Goal: Transaction & Acquisition: Purchase product/service

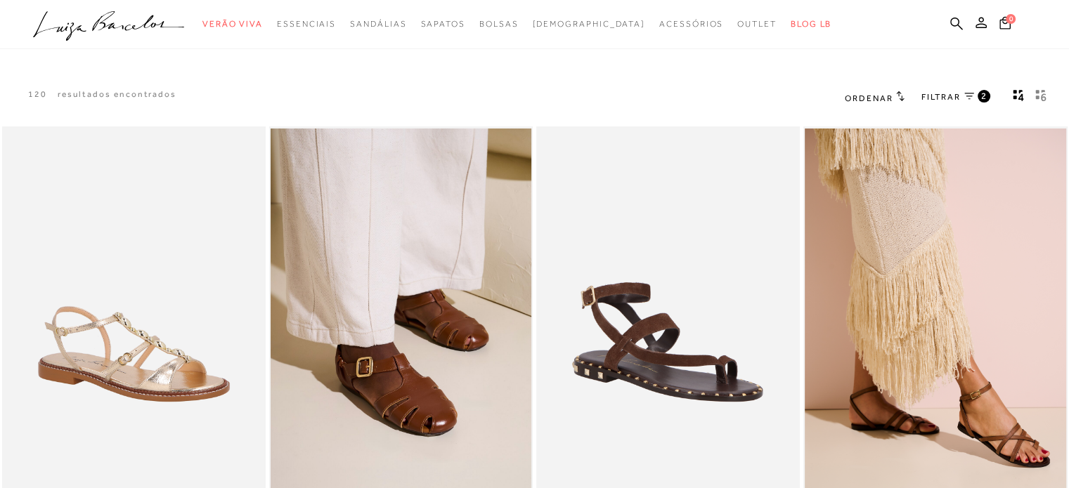
click at [699, 382] on img at bounding box center [668, 324] width 261 height 391
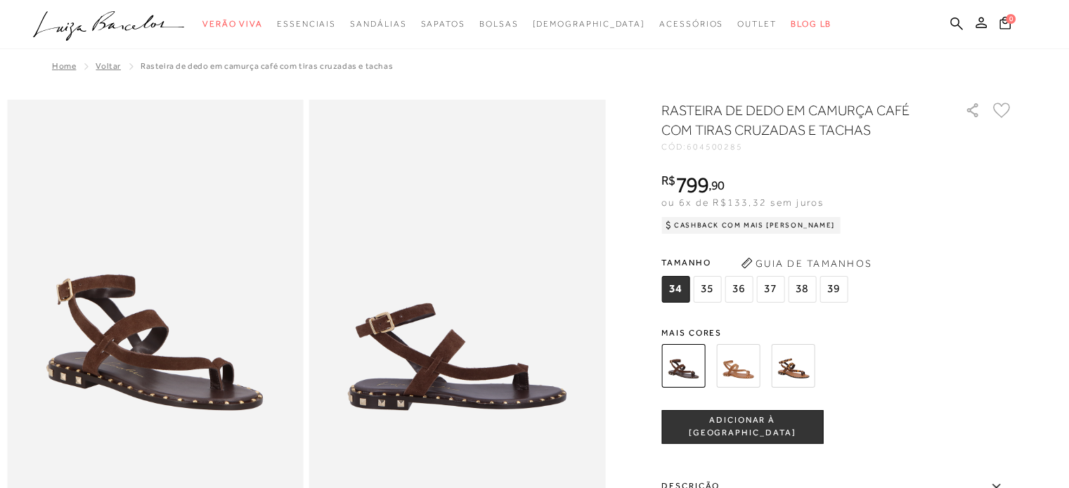
click at [746, 368] on img at bounding box center [738, 366] width 44 height 44
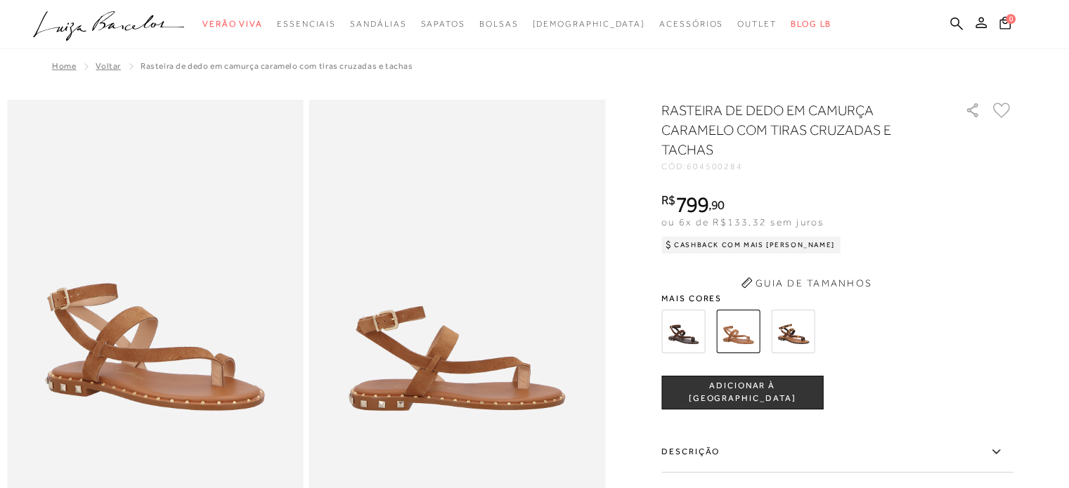
click at [801, 283] on button "Guia de Tamanhos" at bounding box center [806, 283] width 141 height 22
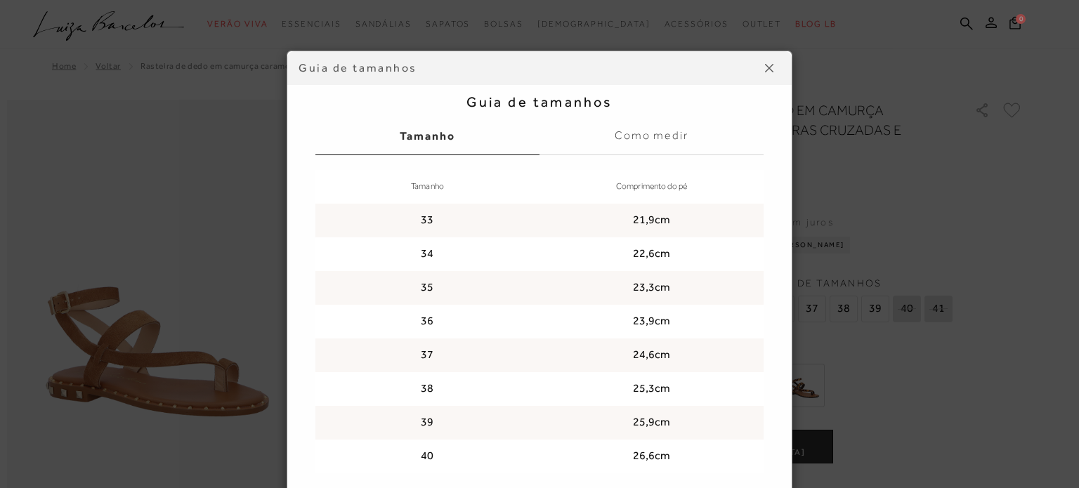
click at [798, 384] on div "Guia de tamanhos Guia de tamanhos Tamanho Como medir Tamanho Comprimento do pé …" at bounding box center [539, 277] width 632 height 452
click at [758, 78] on button at bounding box center [769, 68] width 22 height 22
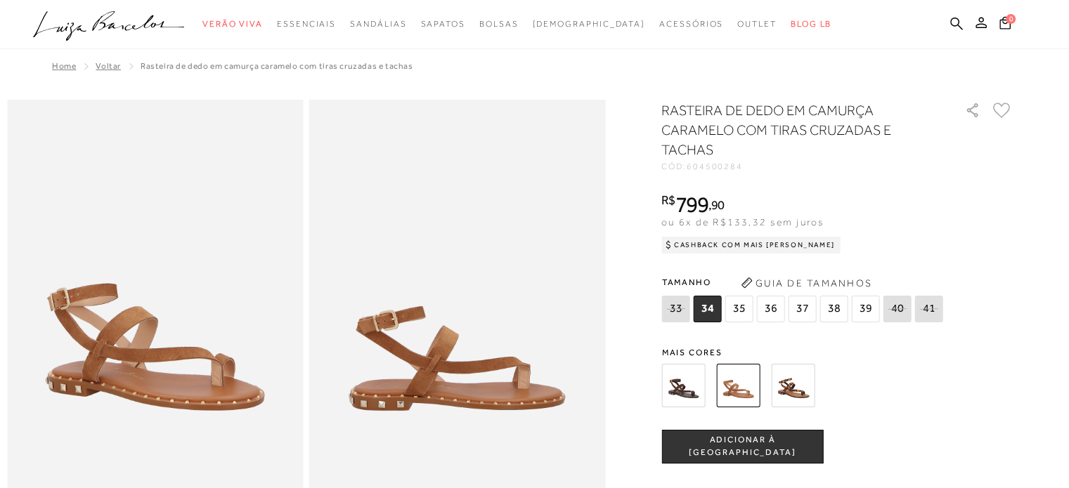
click at [795, 384] on img at bounding box center [793, 386] width 44 height 44
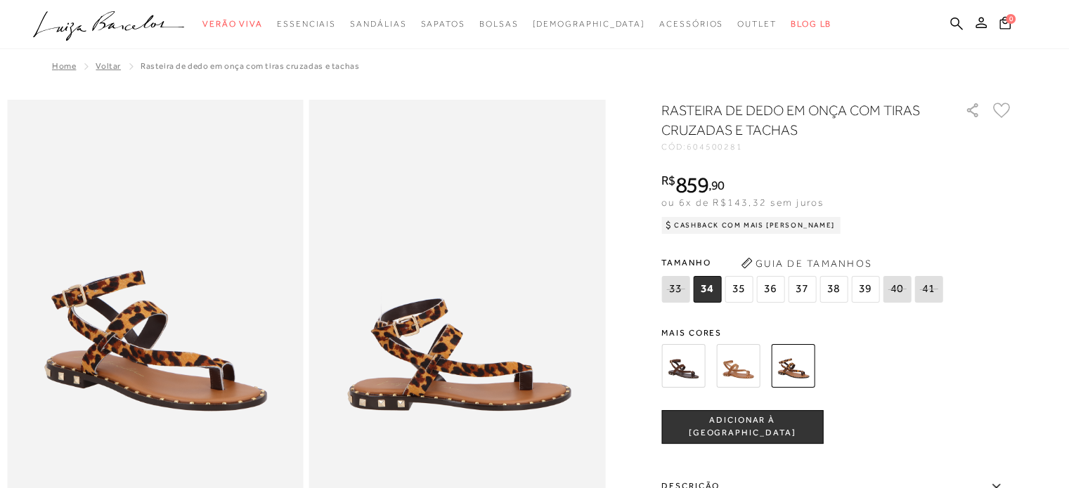
click at [683, 372] on img at bounding box center [683, 366] width 44 height 44
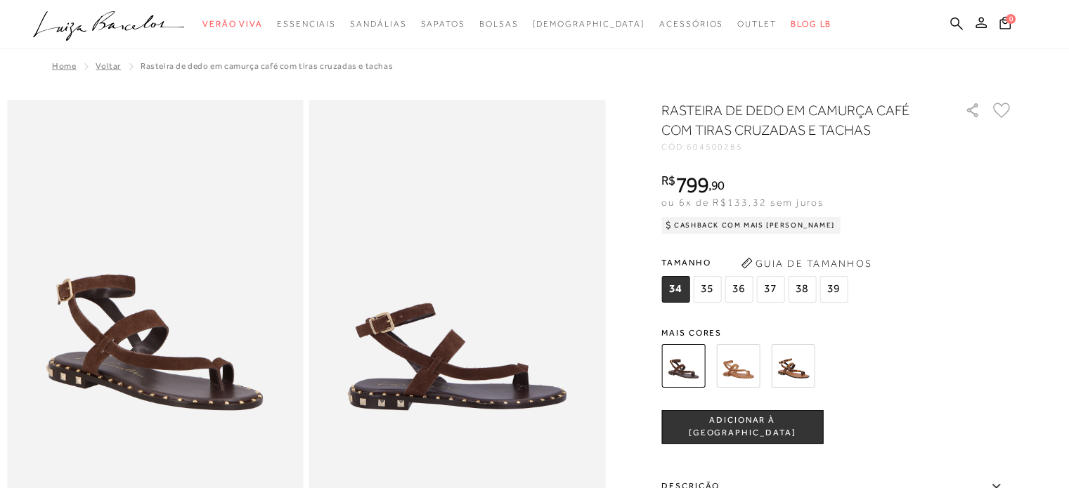
click at [741, 365] on img at bounding box center [738, 366] width 44 height 44
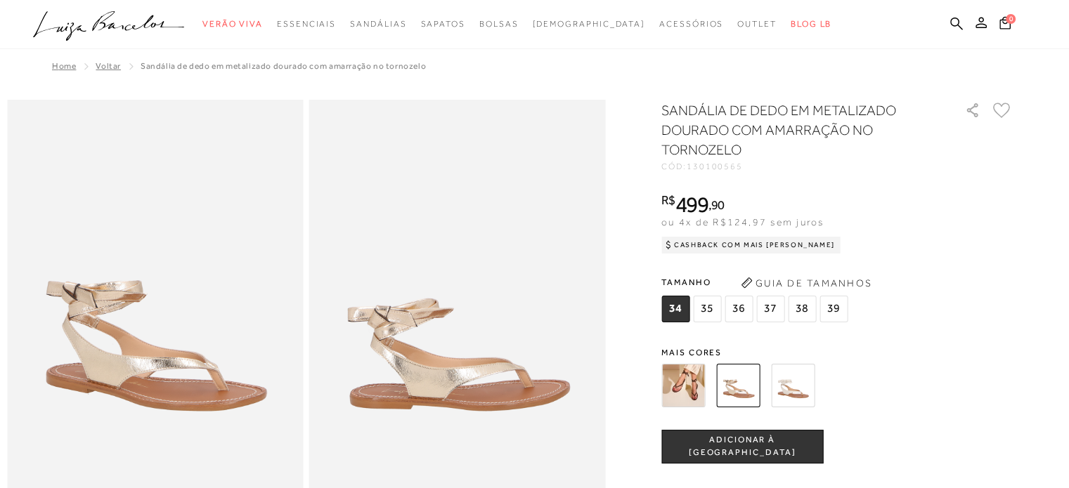
click at [683, 389] on img at bounding box center [683, 386] width 44 height 44
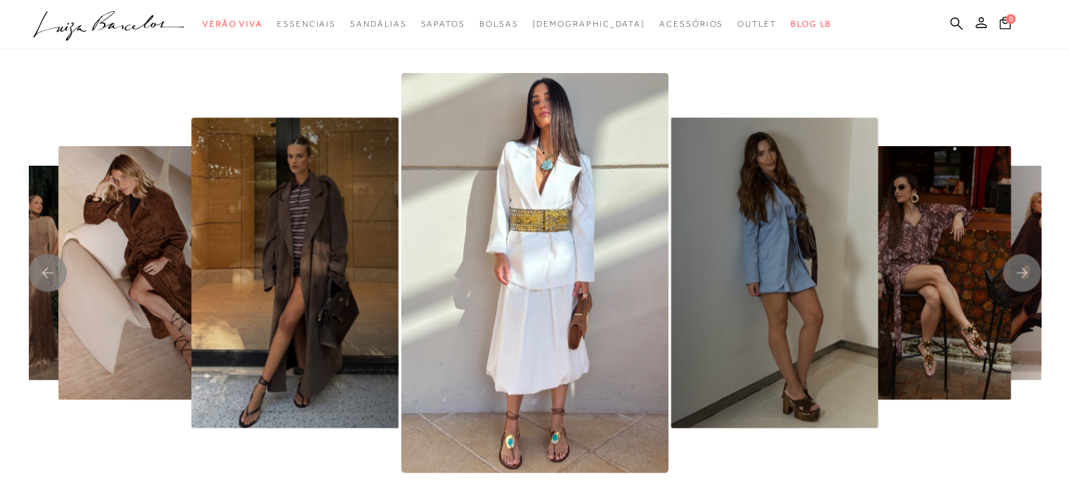
scroll to position [2951, 0]
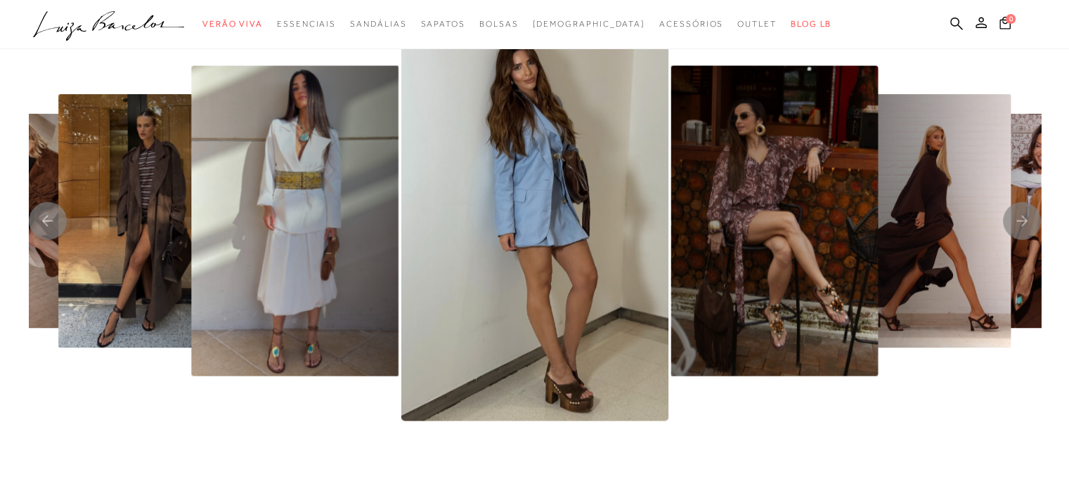
click at [282, 351] on img "6 / 8" at bounding box center [294, 221] width 207 height 311
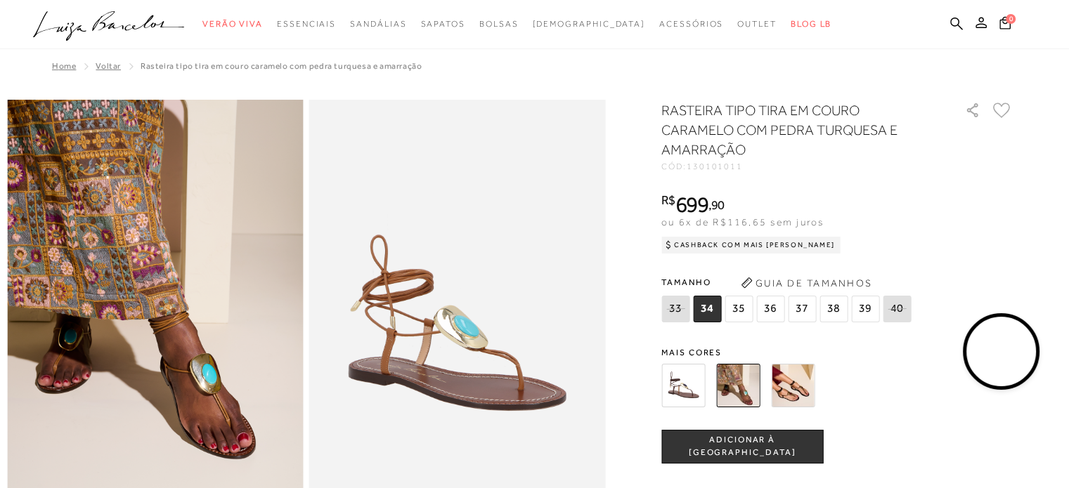
drag, startPoint x: 491, startPoint y: 455, endPoint x: 503, endPoint y: 457, distance: 12.0
click at [490, 456] on img at bounding box center [457, 322] width 297 height 444
click at [1008, 361] on video at bounding box center [1001, 352] width 66 height 66
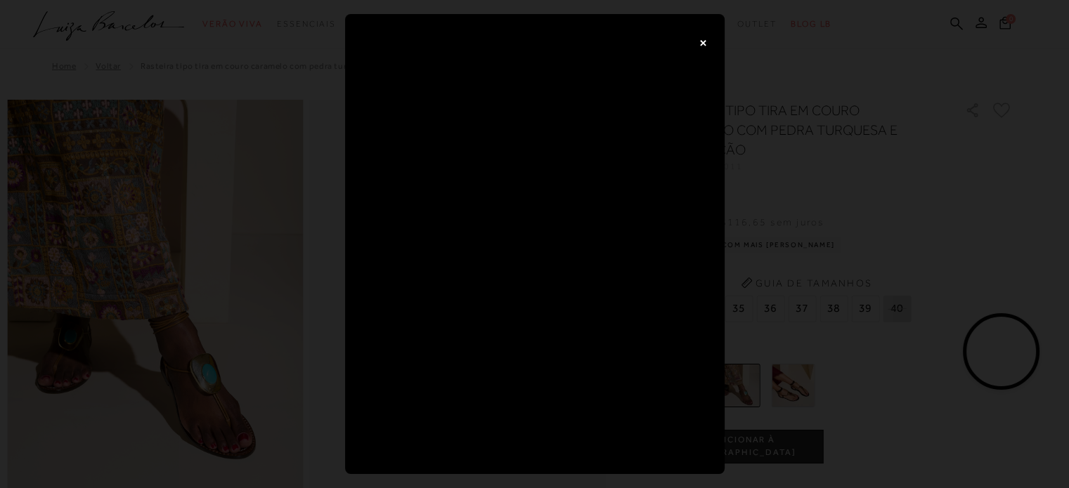
click at [863, 254] on div "×" at bounding box center [534, 244] width 1069 height 488
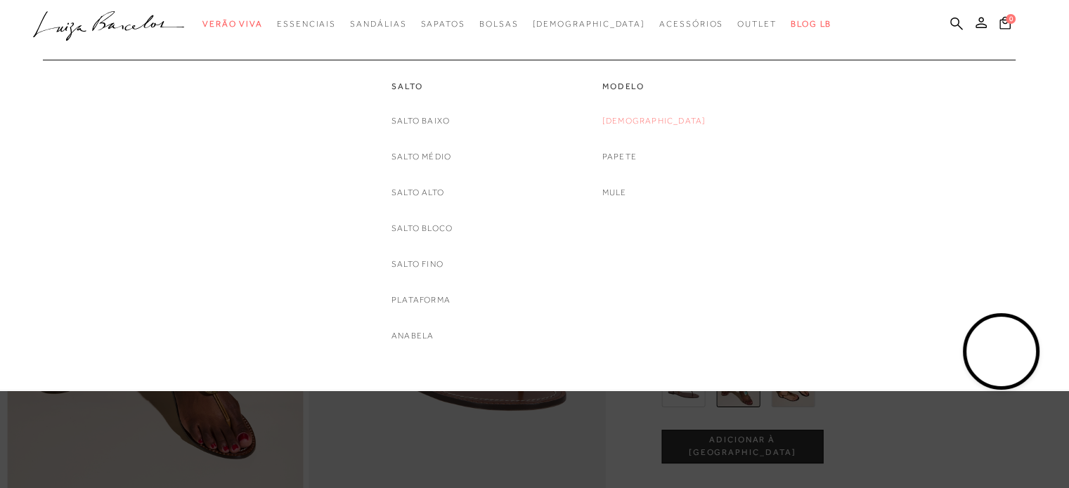
click at [644, 117] on link "[DEMOGRAPHIC_DATA]" at bounding box center [654, 121] width 104 height 15
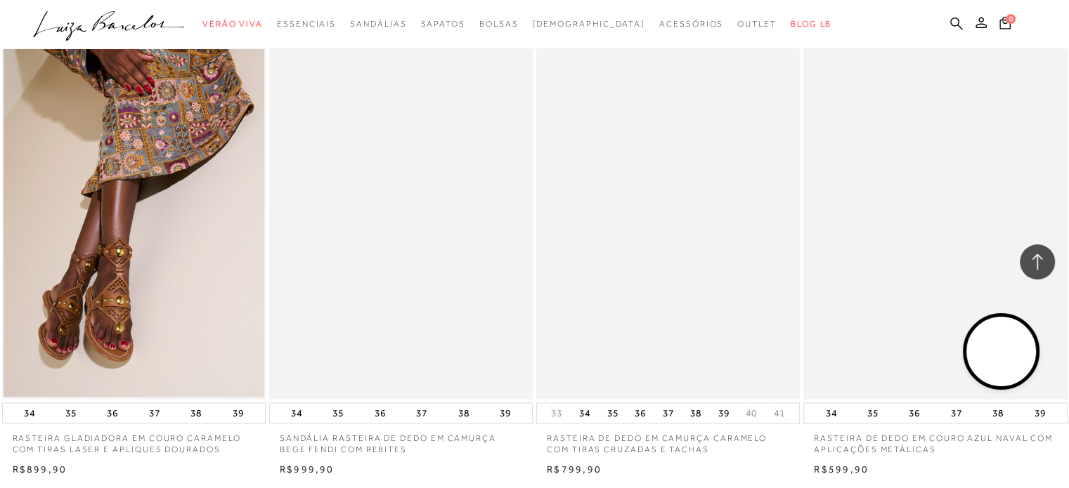
scroll to position [2811, 0]
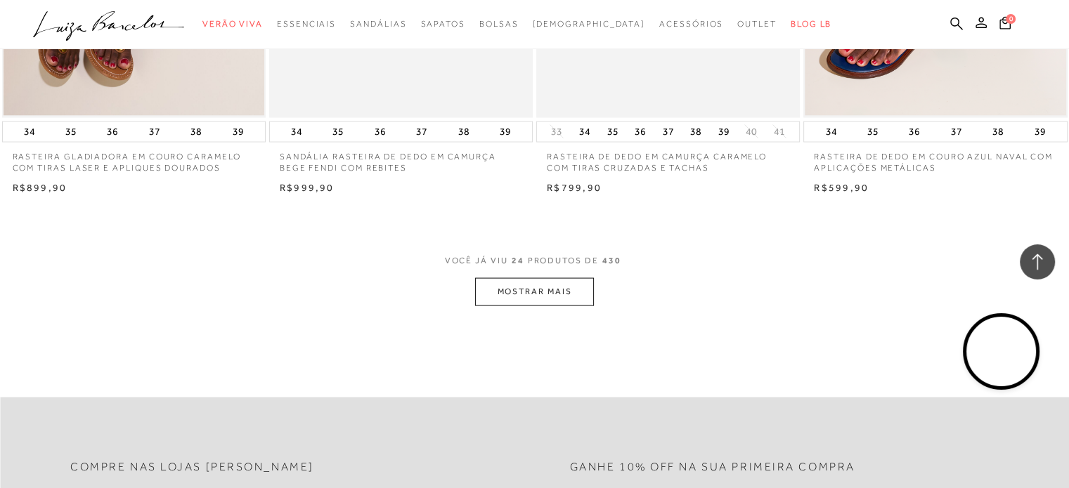
click at [517, 286] on button "MOSTRAR MAIS" at bounding box center [534, 291] width 118 height 27
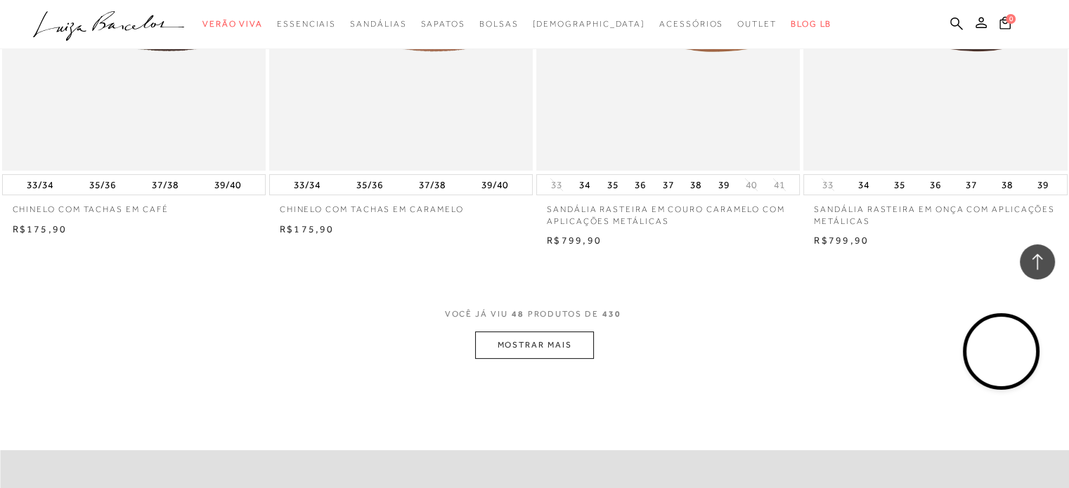
scroll to position [0, 0]
click at [540, 337] on button "MOSTRAR MAIS" at bounding box center [534, 345] width 118 height 27
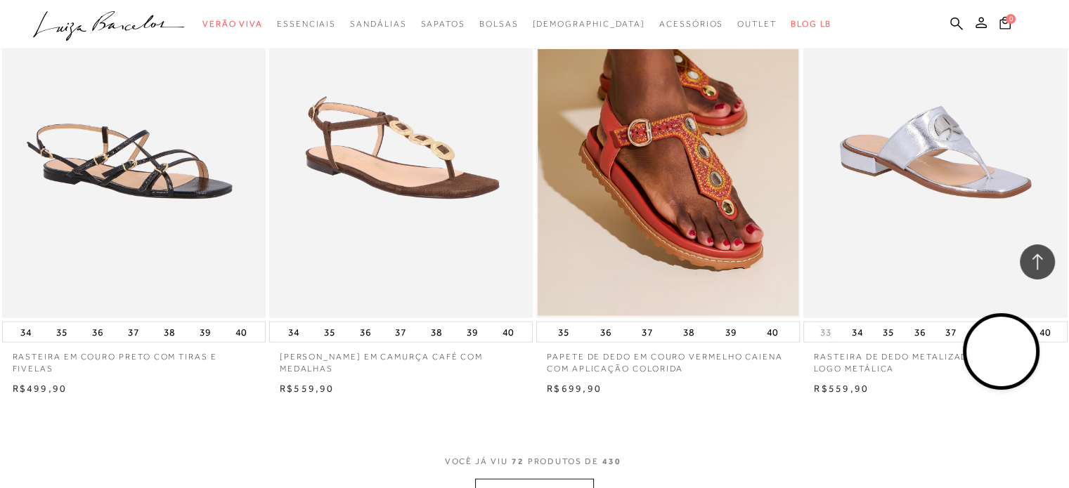
scroll to position [8502, 0]
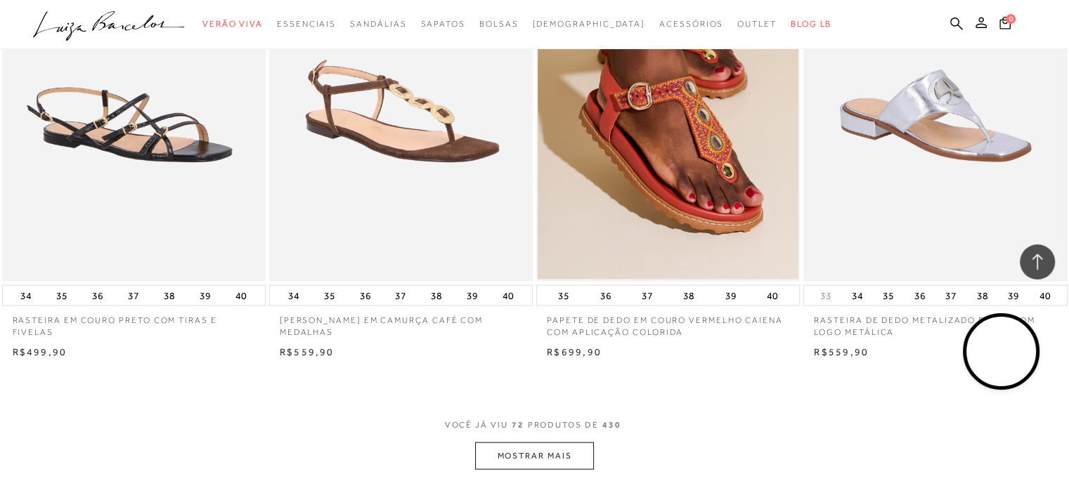
click at [538, 457] on button "MOSTRAR MAIS" at bounding box center [534, 456] width 118 height 27
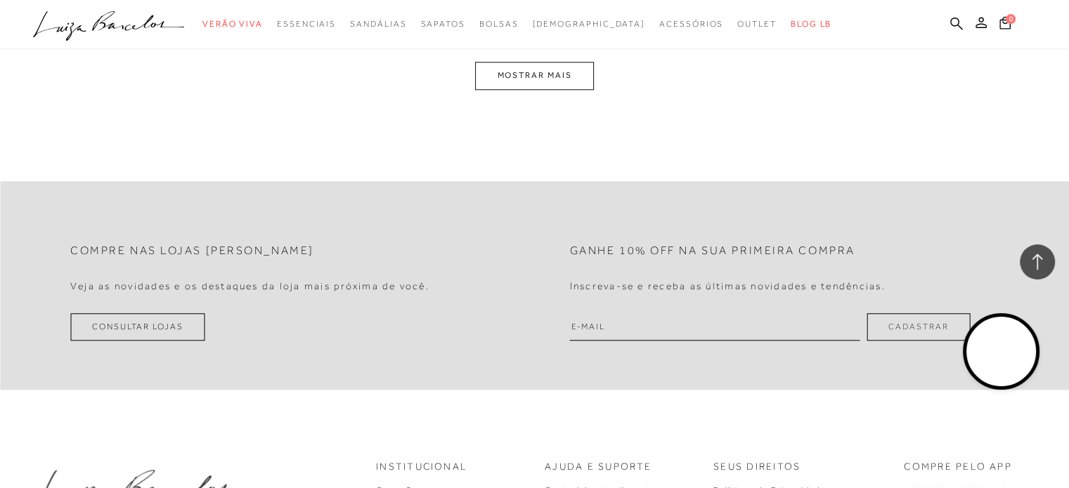
scroll to position [11523, 0]
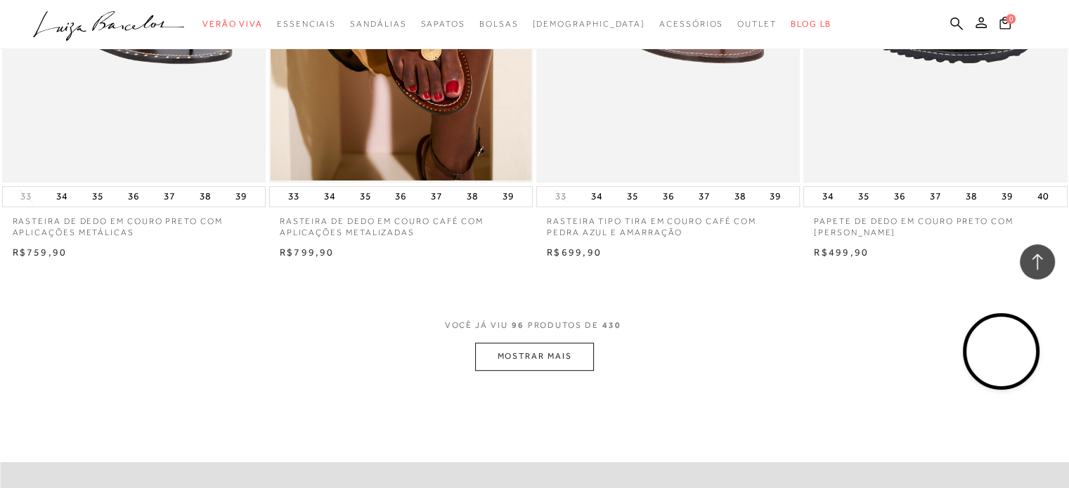
click at [547, 346] on button "MOSTRAR MAIS" at bounding box center [534, 356] width 118 height 27
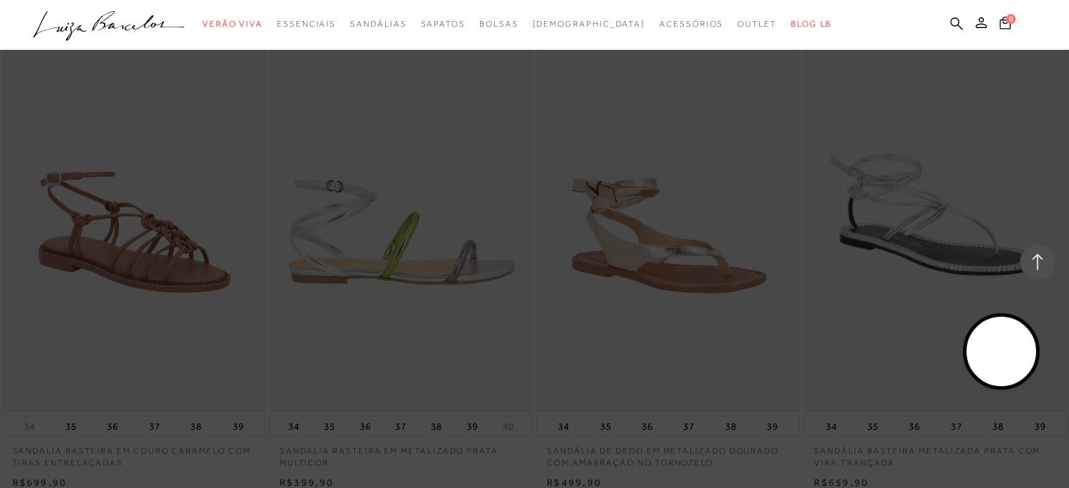
scroll to position [14194, 0]
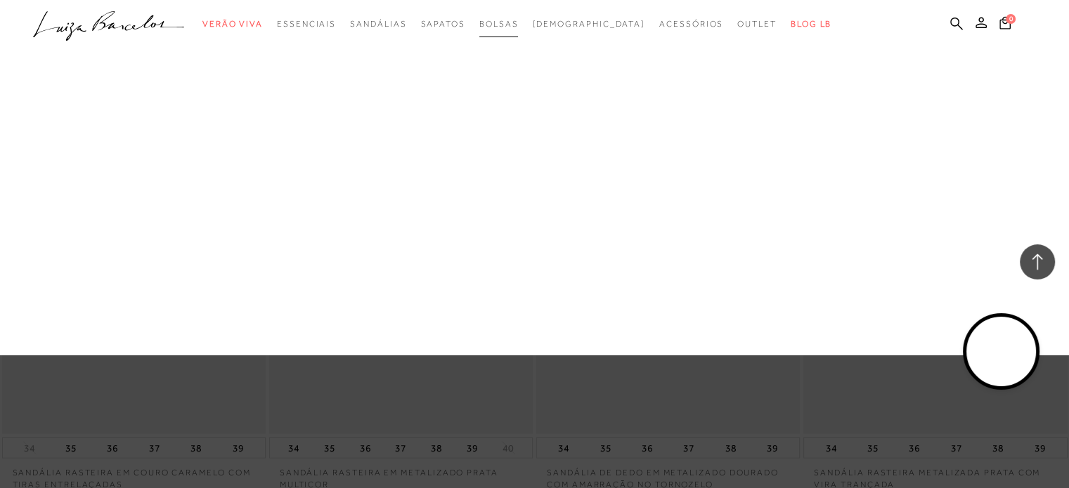
drag, startPoint x: 519, startPoint y: 21, endPoint x: 266, endPoint y: 63, distance: 256.4
click at [519, 21] on span "Bolsas" at bounding box center [498, 24] width 39 height 10
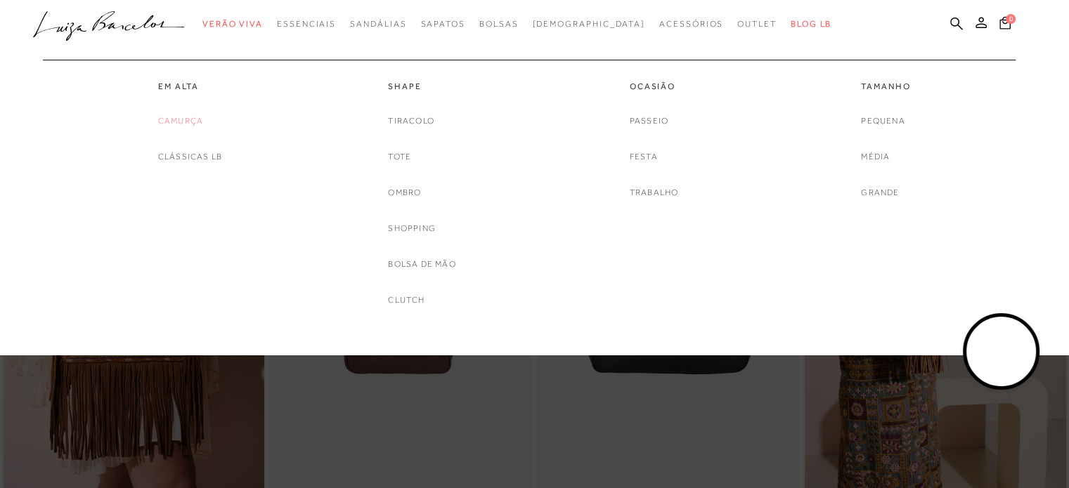
click at [181, 117] on link "Camurça" at bounding box center [180, 121] width 45 height 15
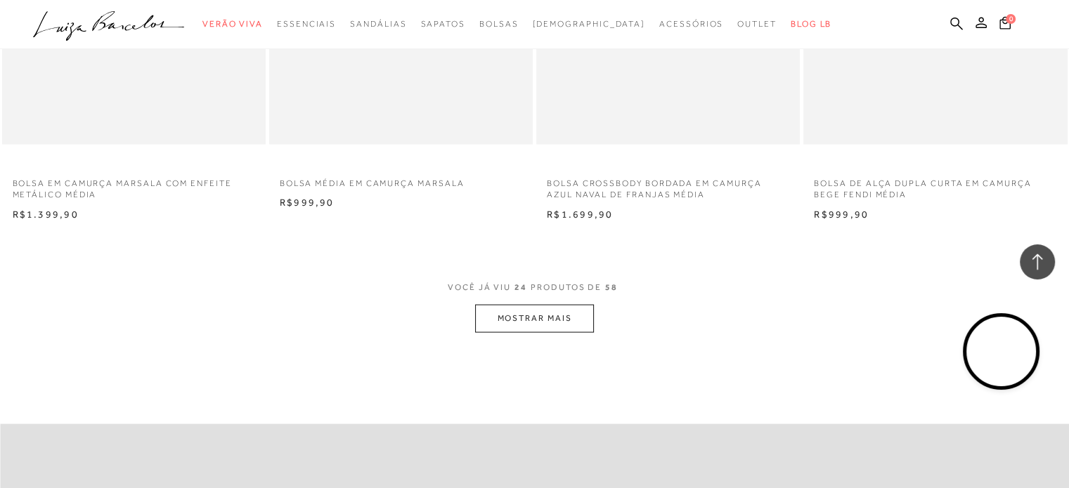
scroll to position [2881, 0]
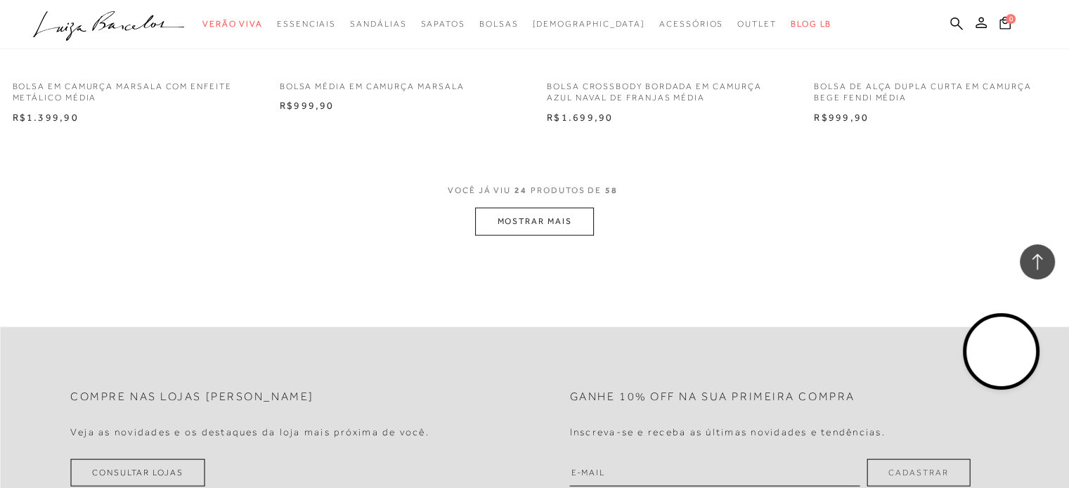
click at [537, 224] on button "MOSTRAR MAIS" at bounding box center [534, 221] width 118 height 27
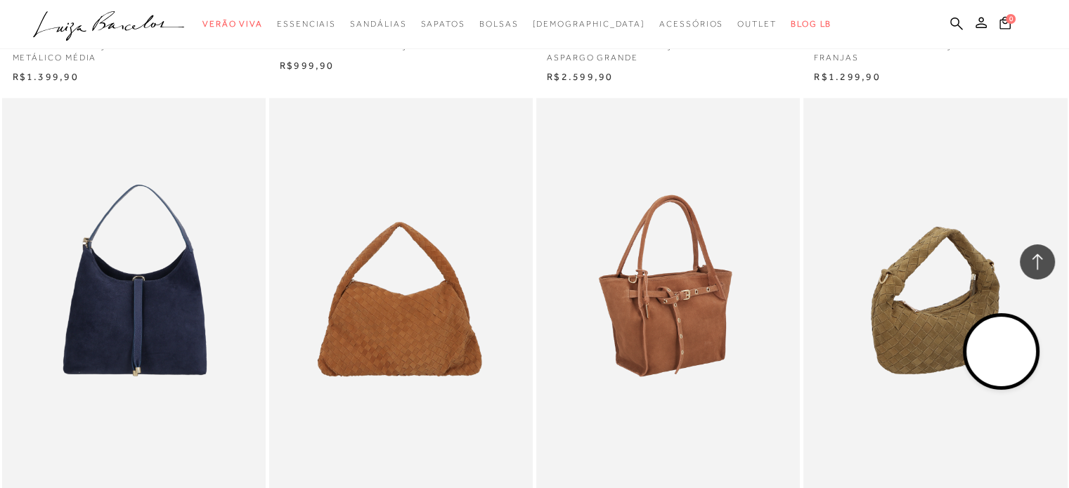
scroll to position [3513, 0]
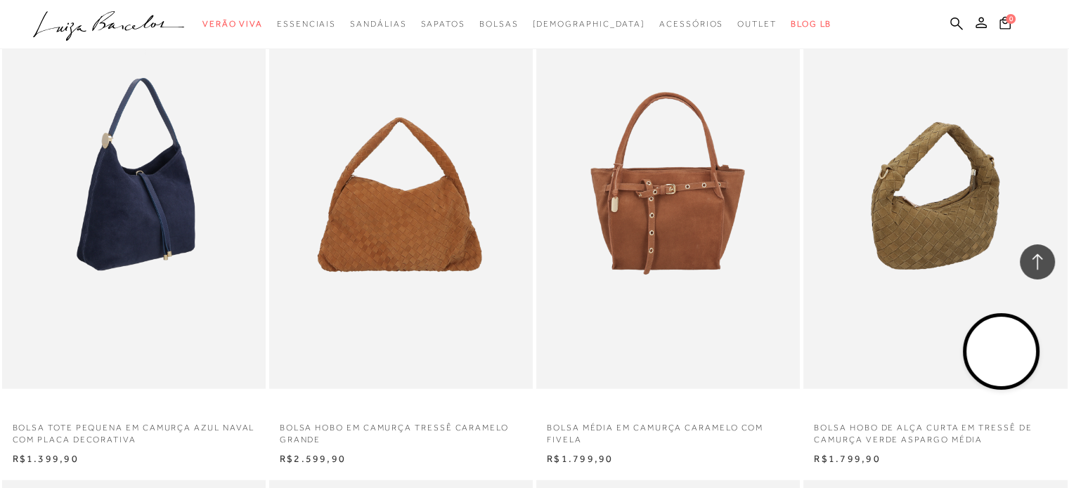
click at [128, 235] on img at bounding box center [135, 192] width 262 height 396
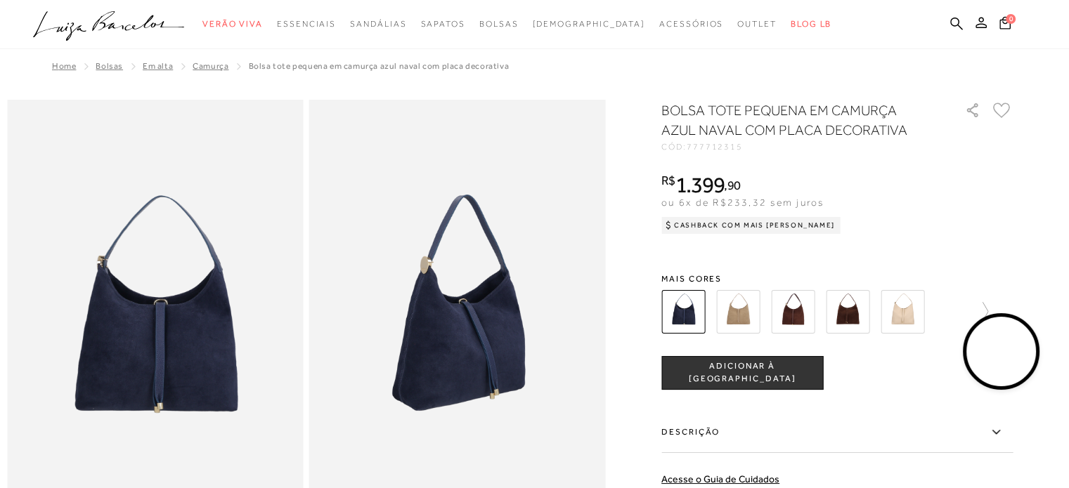
click at [794, 320] on img at bounding box center [793, 312] width 44 height 44
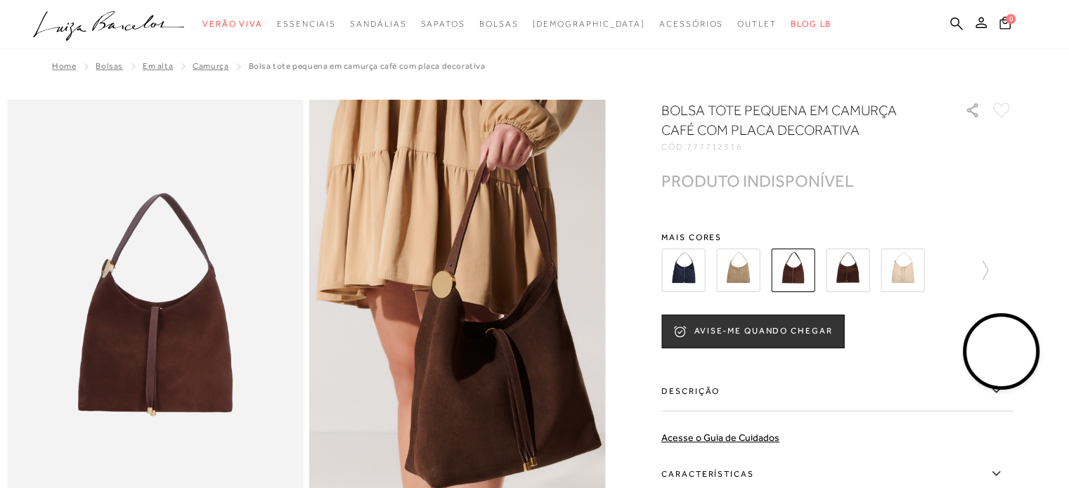
click at [738, 272] on img at bounding box center [738, 271] width 44 height 44
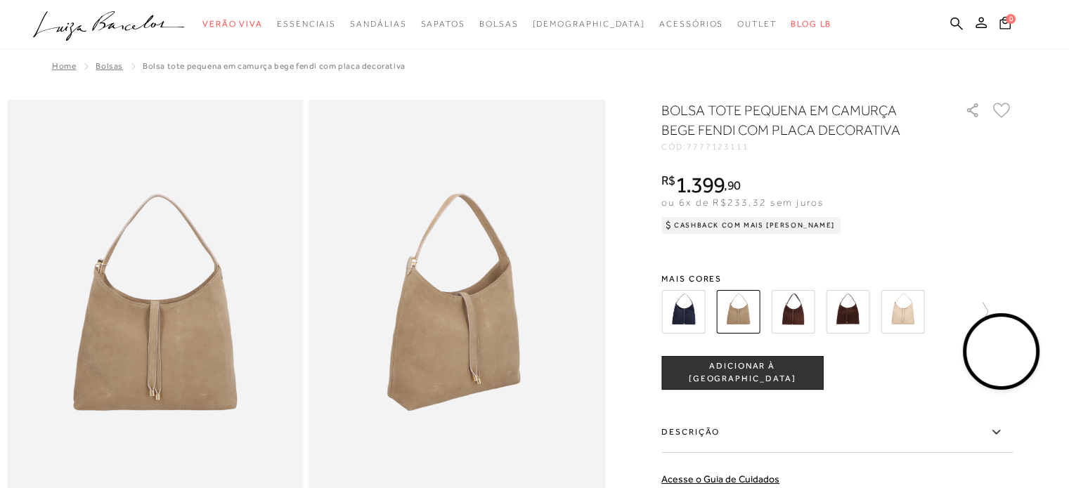
click at [849, 316] on img at bounding box center [848, 312] width 44 height 44
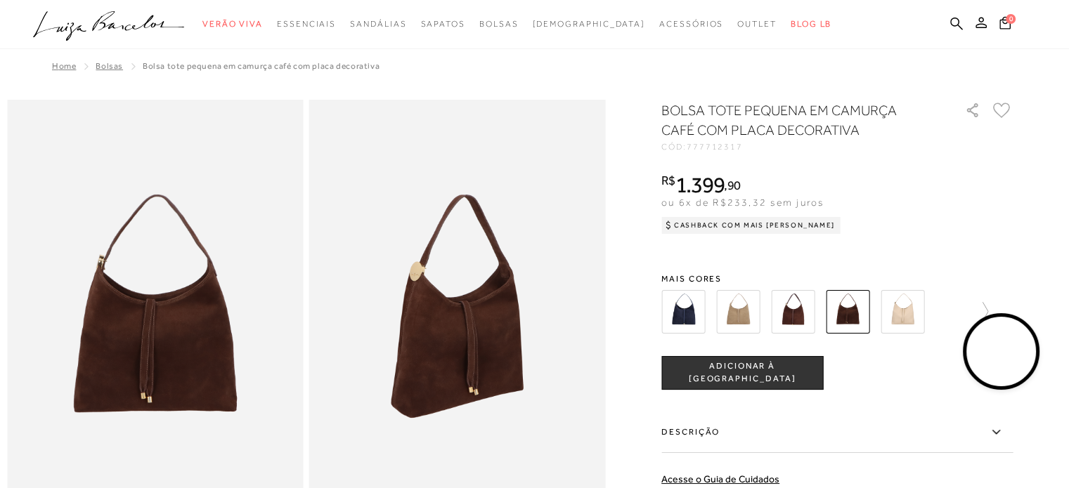
click at [909, 306] on img at bounding box center [902, 312] width 44 height 44
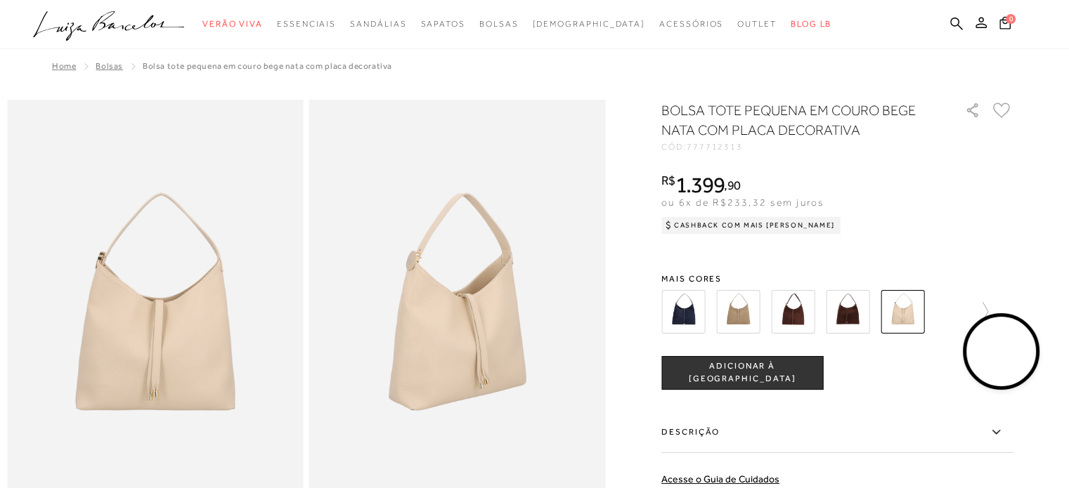
click at [794, 311] on img at bounding box center [793, 312] width 44 height 44
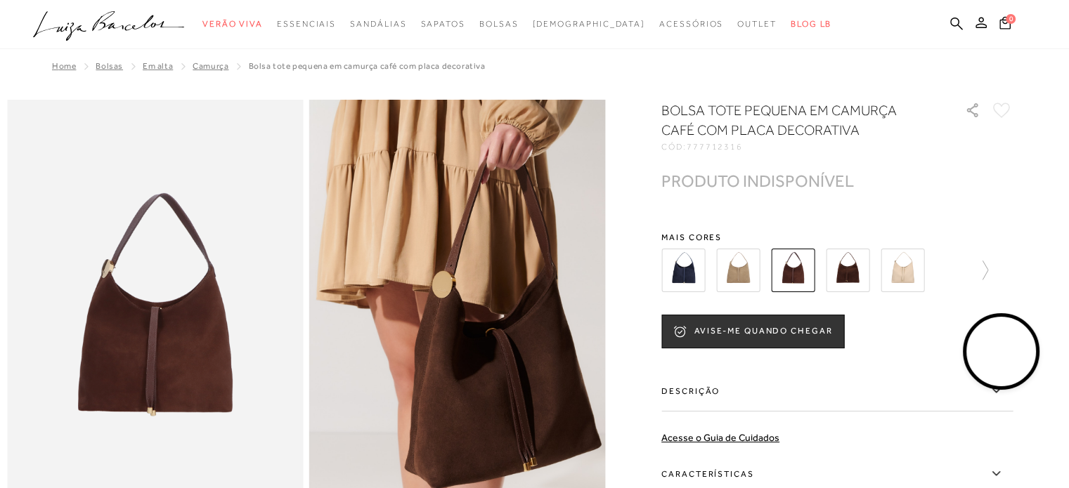
click at [854, 273] on img at bounding box center [848, 271] width 44 height 44
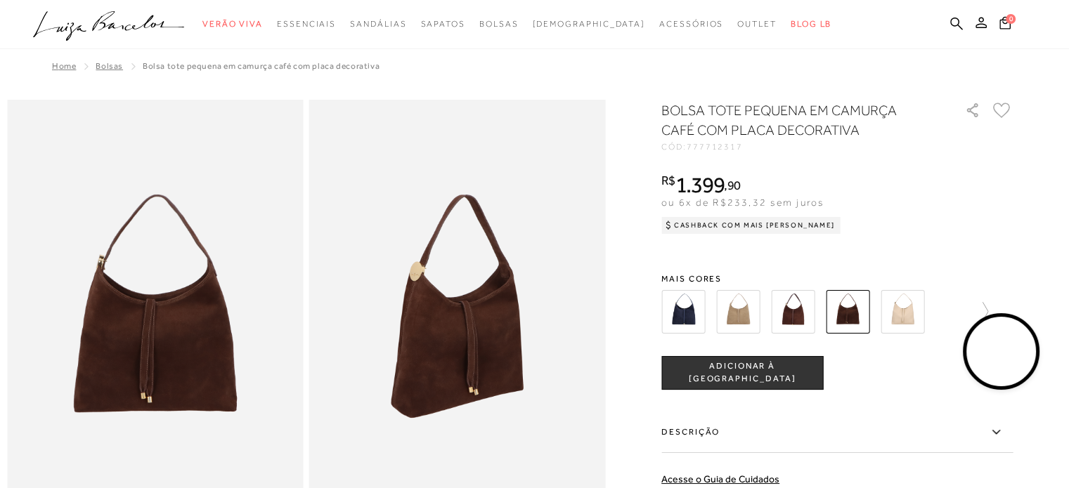
click at [793, 317] on img at bounding box center [793, 312] width 44 height 44
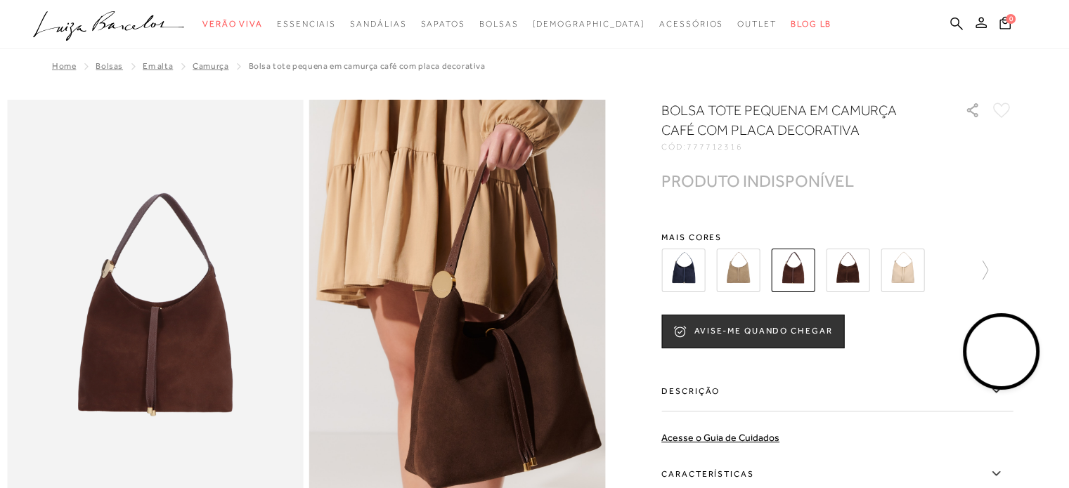
click at [850, 280] on img at bounding box center [848, 271] width 44 height 44
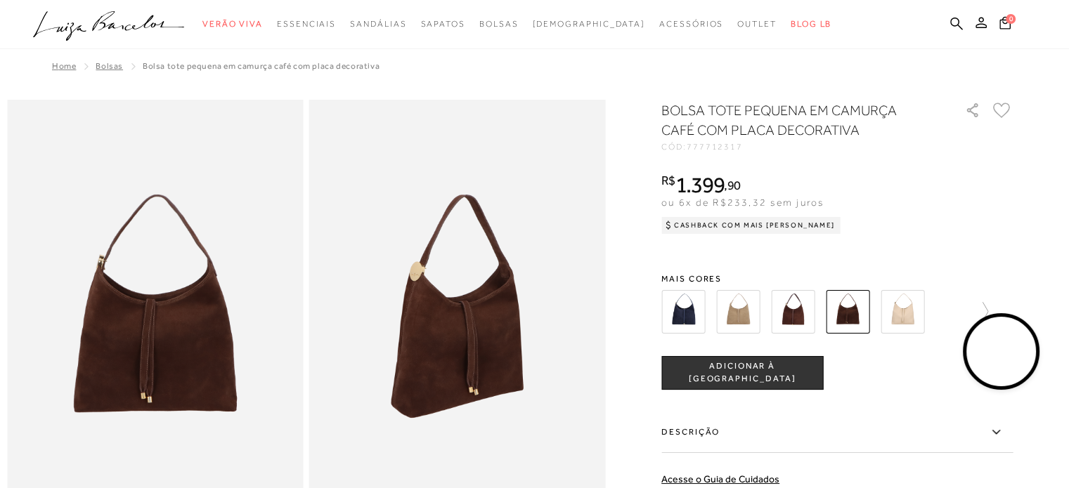
click at [693, 308] on img at bounding box center [683, 312] width 44 height 44
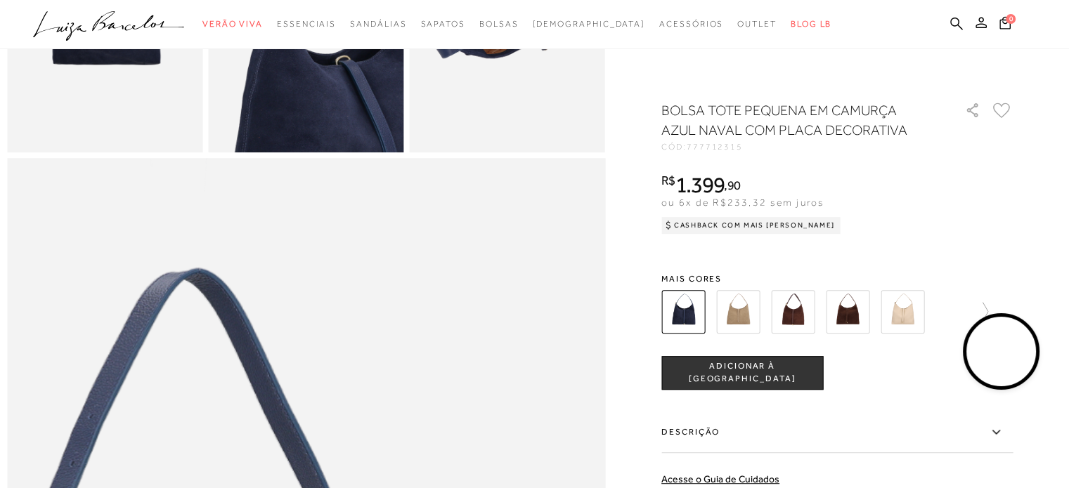
scroll to position [351, 0]
